Goal: Transaction & Acquisition: Purchase product/service

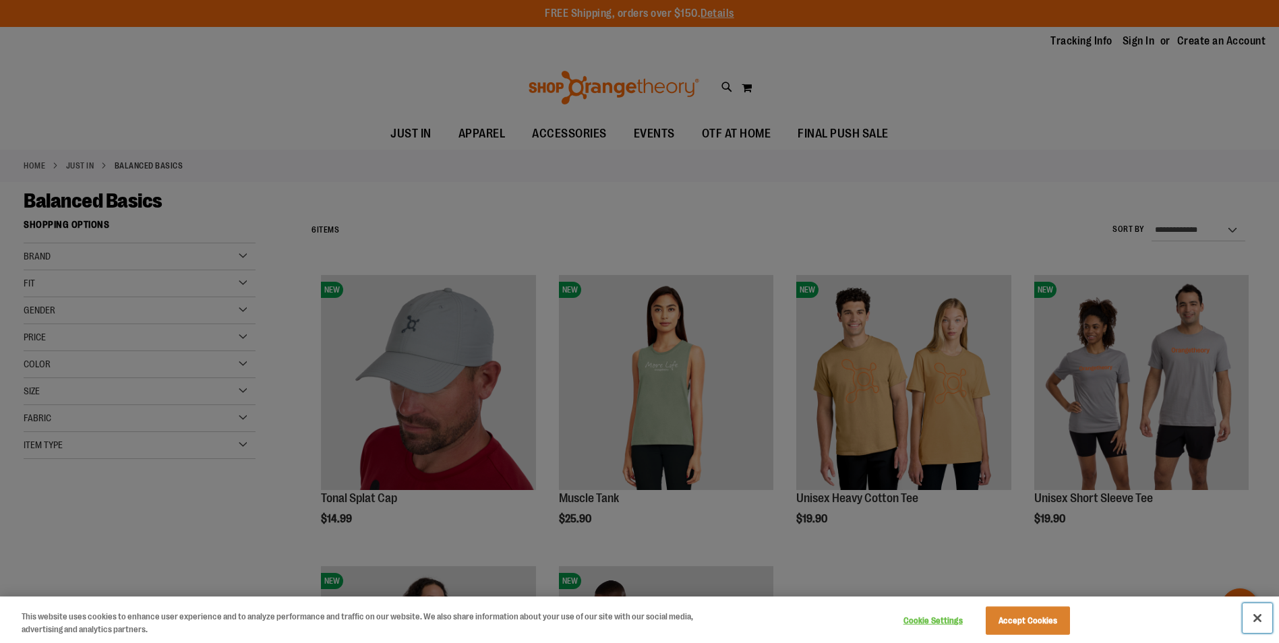
click at [1256, 622] on button "Close" at bounding box center [1258, 619] width 30 height 30
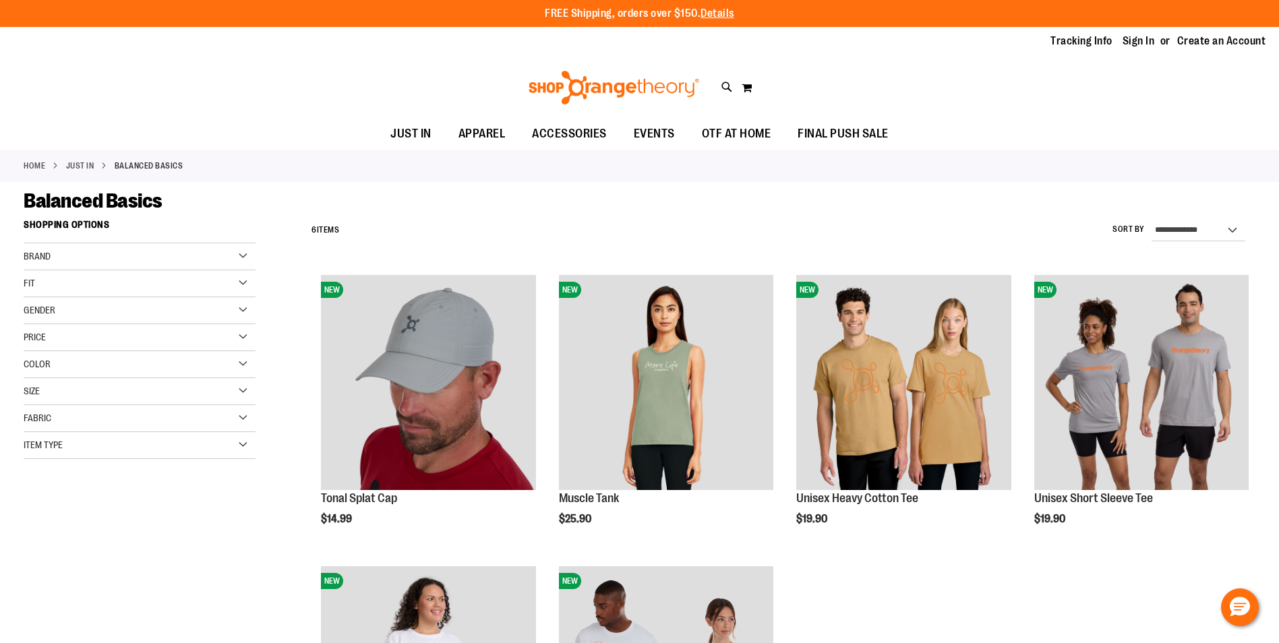
click at [239, 446] on div "Item Type" at bounding box center [140, 445] width 232 height 27
click at [645, 135] on span "EVENTS" at bounding box center [654, 134] width 41 height 30
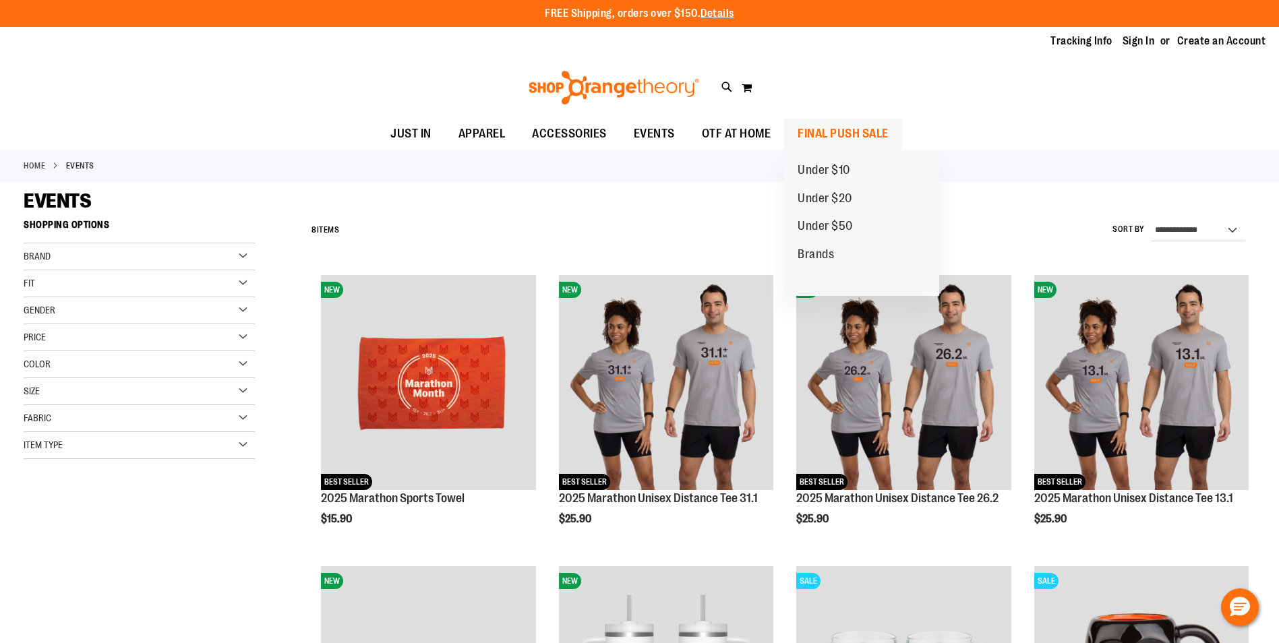
click at [869, 128] on span "FINAL PUSH SALE" at bounding box center [843, 134] width 91 height 30
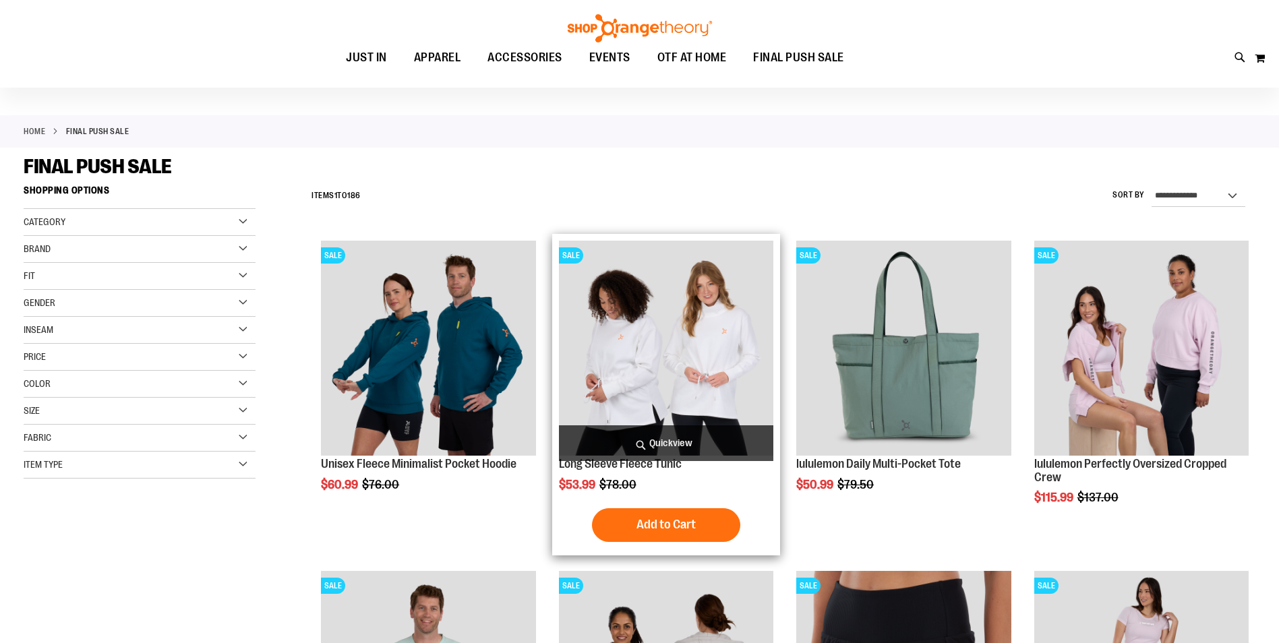
scroll to position [67, 0]
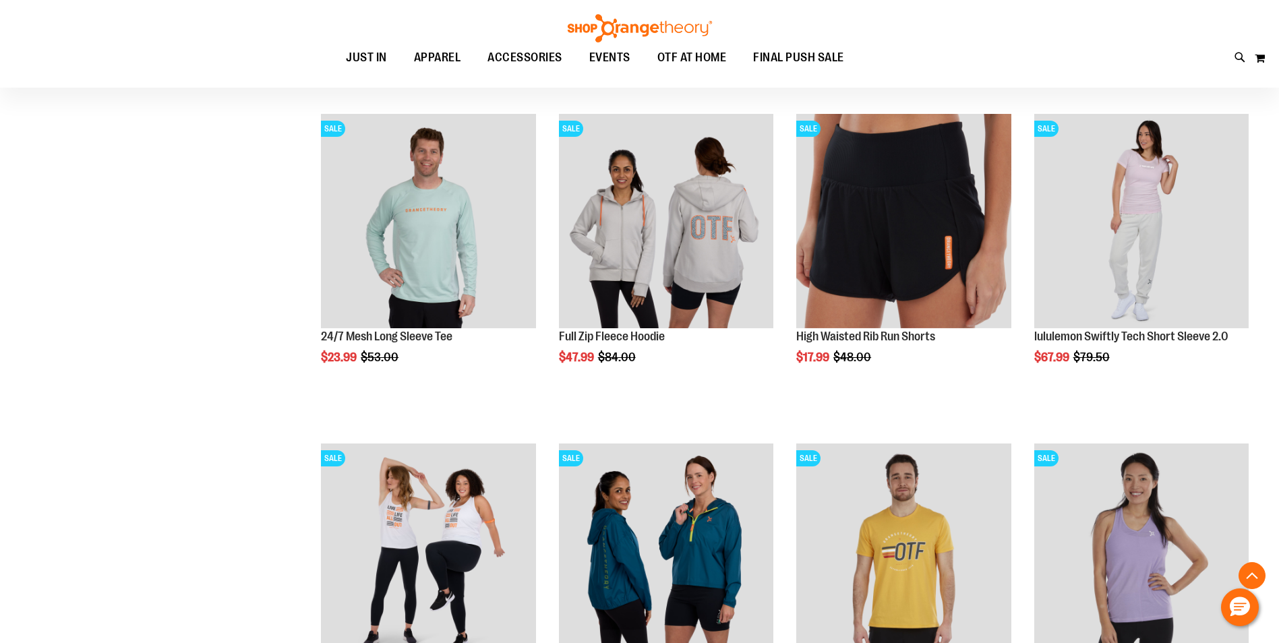
scroll to position [606, 0]
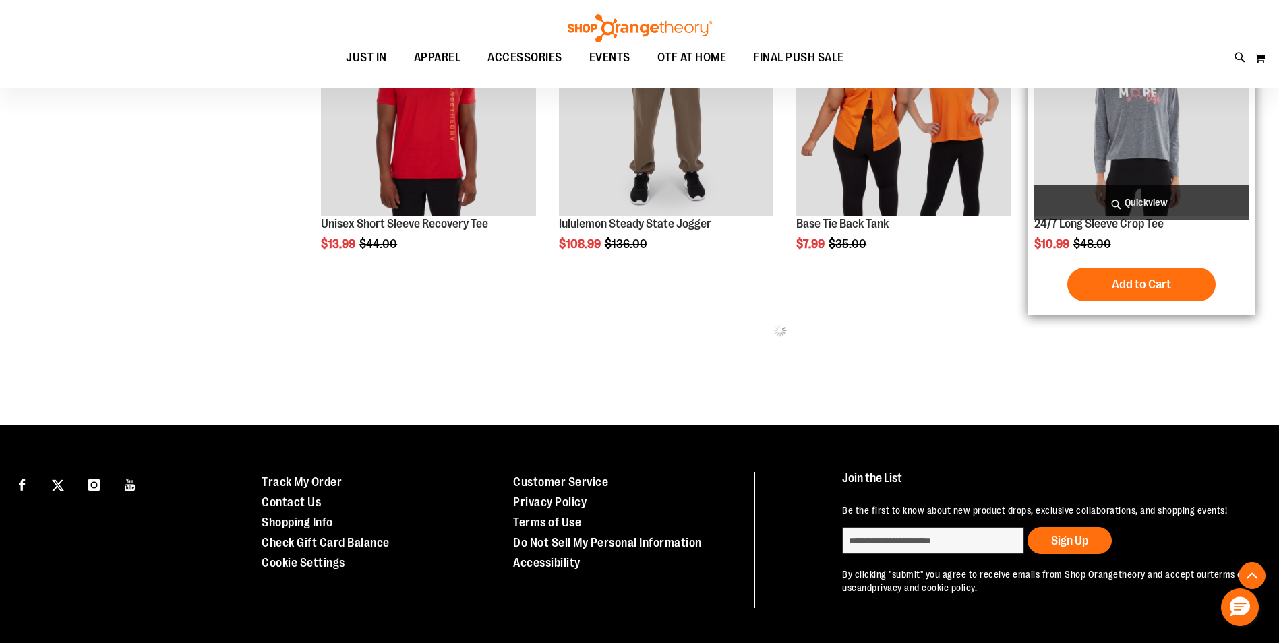
scroll to position [1958, 0]
